Goal: Book appointment/travel/reservation

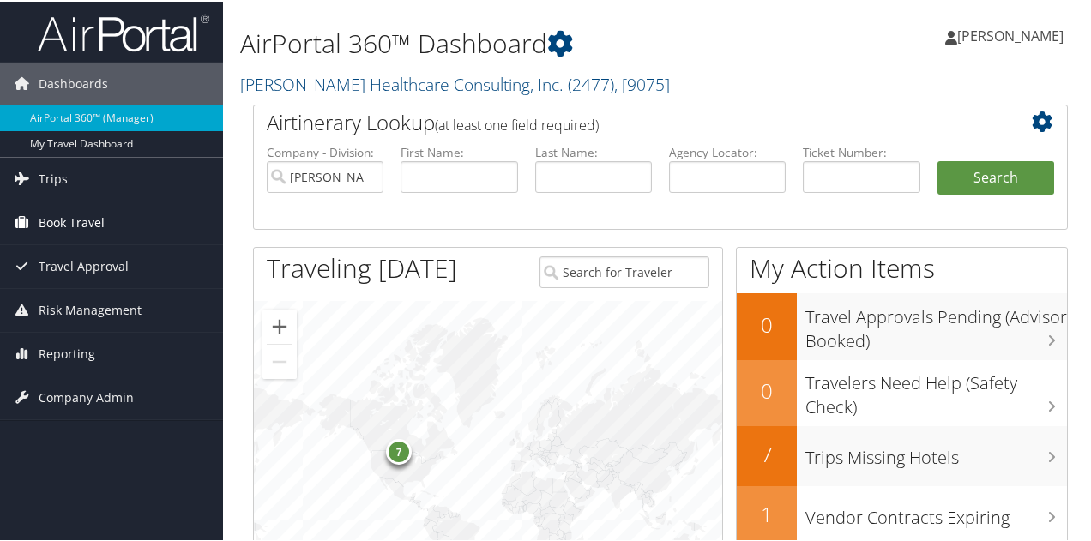
click at [91, 223] on span "Book Travel" at bounding box center [72, 221] width 66 height 43
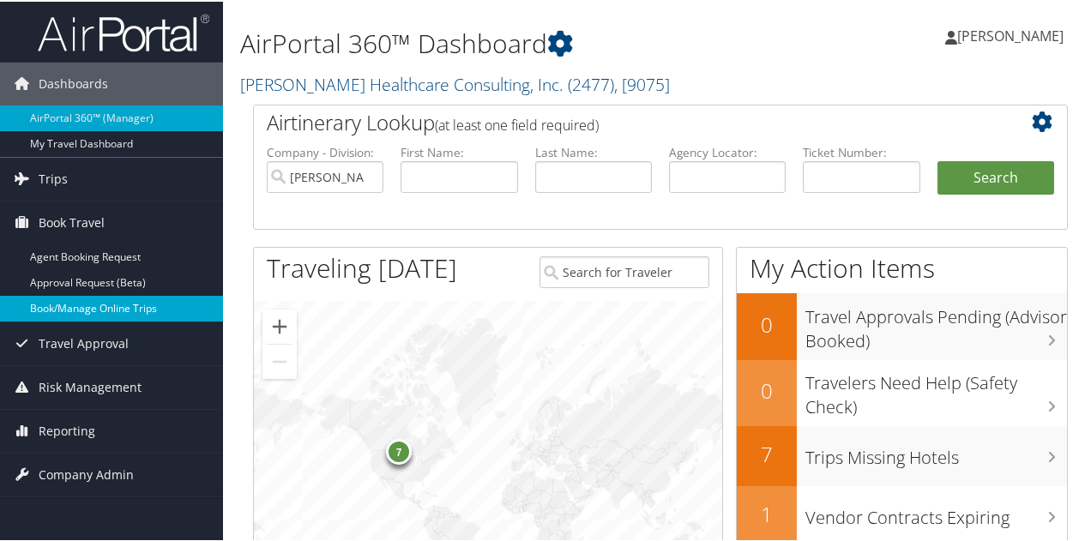
click at [123, 303] on link "Book/Manage Online Trips" at bounding box center [111, 307] width 223 height 26
click at [147, 312] on link "Book/Manage Online Trips" at bounding box center [111, 307] width 223 height 26
